Goal: Task Accomplishment & Management: Use online tool/utility

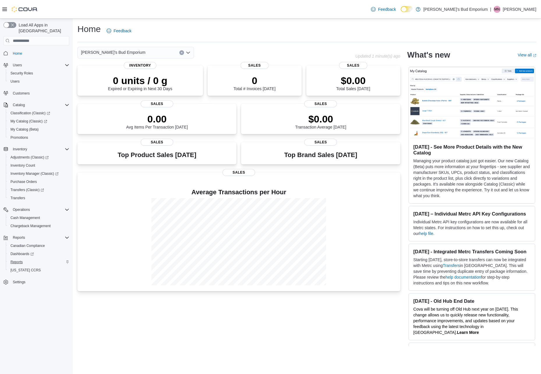
click at [18, 260] on span "Reports" at bounding box center [16, 262] width 12 height 5
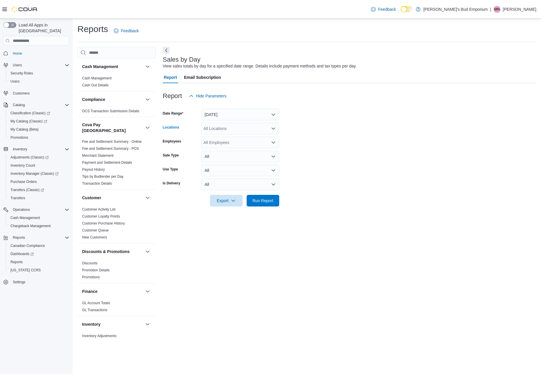
click at [236, 127] on div "All Locations" at bounding box center [240, 129] width 78 height 12
click at [249, 116] on button "[DATE]" at bounding box center [240, 115] width 78 height 12
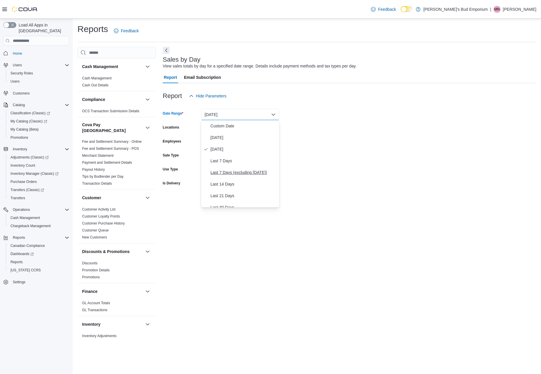
click at [233, 168] on button "Last 7 Days (excluding [DATE])" at bounding box center [240, 173] width 78 height 12
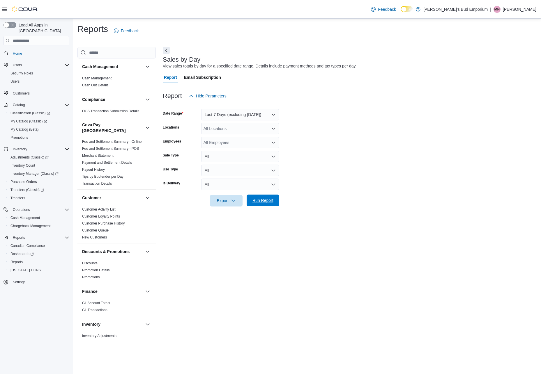
click at [260, 205] on span "Run Report" at bounding box center [263, 201] width 26 height 12
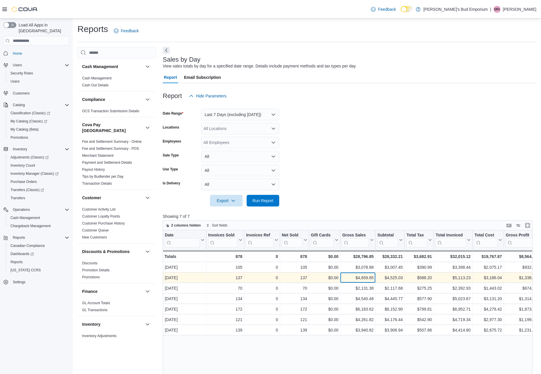
click at [369, 279] on div "$4,659.85" at bounding box center [357, 278] width 31 height 7
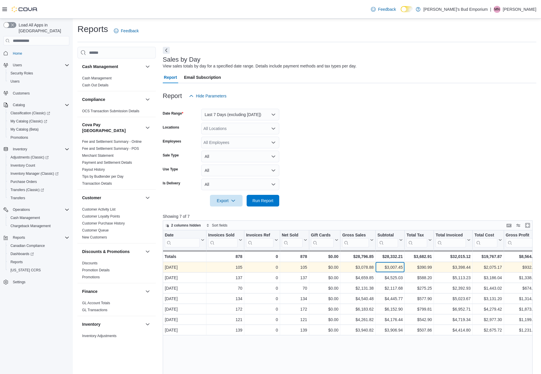
click at [393, 270] on div "$3,007.45" at bounding box center [389, 267] width 25 height 7
